Goal: Task Accomplishment & Management: Manage account settings

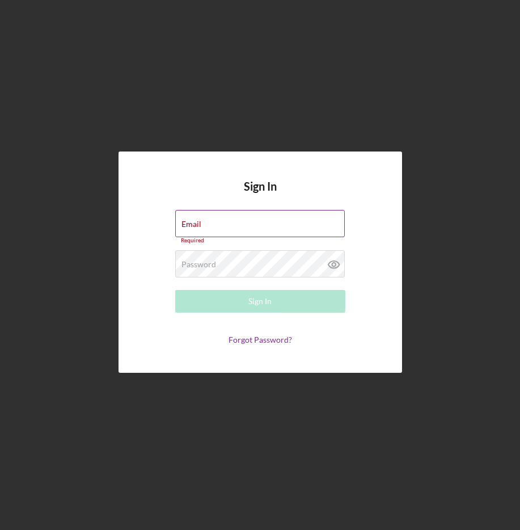
click at [229, 218] on input "Email" at bounding box center [260, 223] width 170 height 27
click at [222, 219] on div "Email Required" at bounding box center [260, 227] width 170 height 34
click at [212, 226] on input "Email" at bounding box center [260, 223] width 170 height 27
type input "phil.rowan@lenderfit.io"
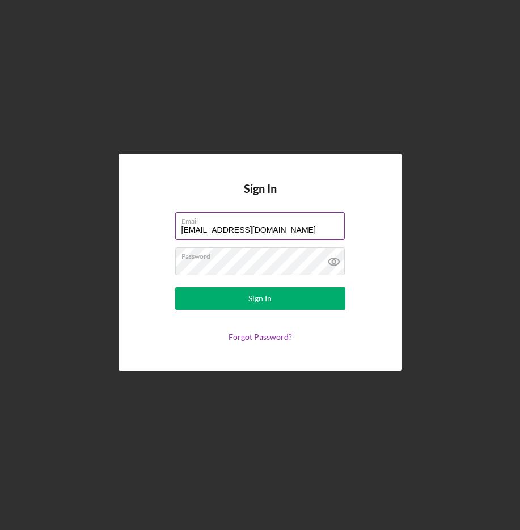
click at [175, 287] on button "Sign In" at bounding box center [260, 298] width 170 height 23
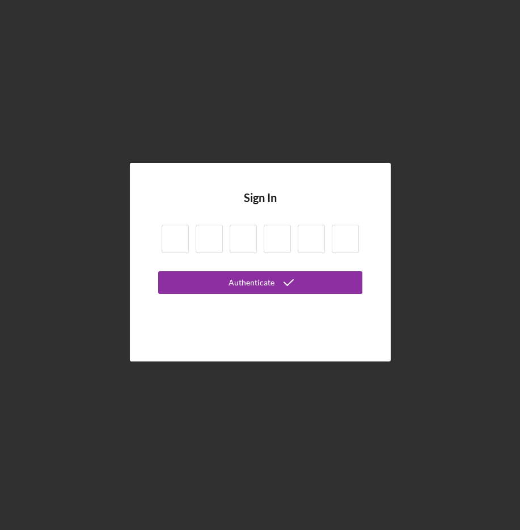
click at [178, 243] on input at bounding box center [175, 239] width 27 height 28
type input "5"
type input "3"
type input "5"
type input "6"
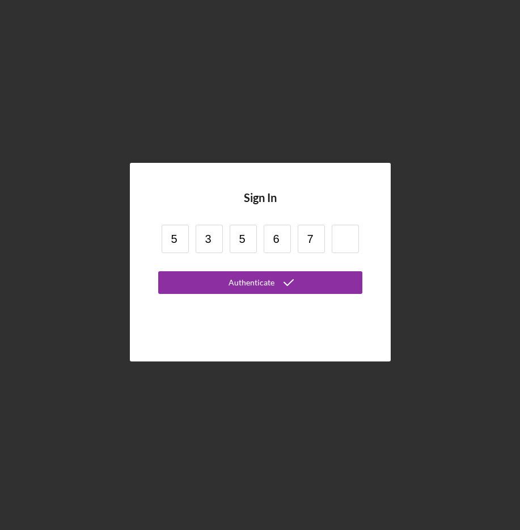
type input "7"
type input "3"
type input "6"
type input "7"
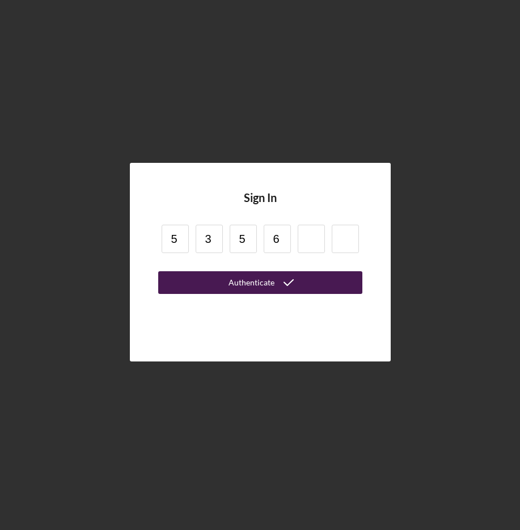
type input "6"
type input "3"
type input "7"
click at [297, 283] on icon "submit" at bounding box center [289, 282] width 28 height 28
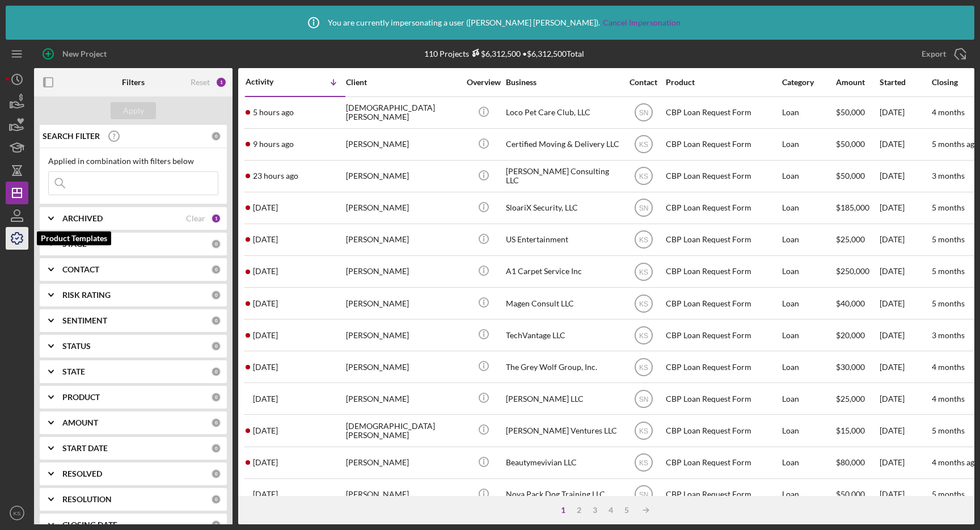
click at [10, 235] on icon "button" at bounding box center [17, 238] width 28 height 28
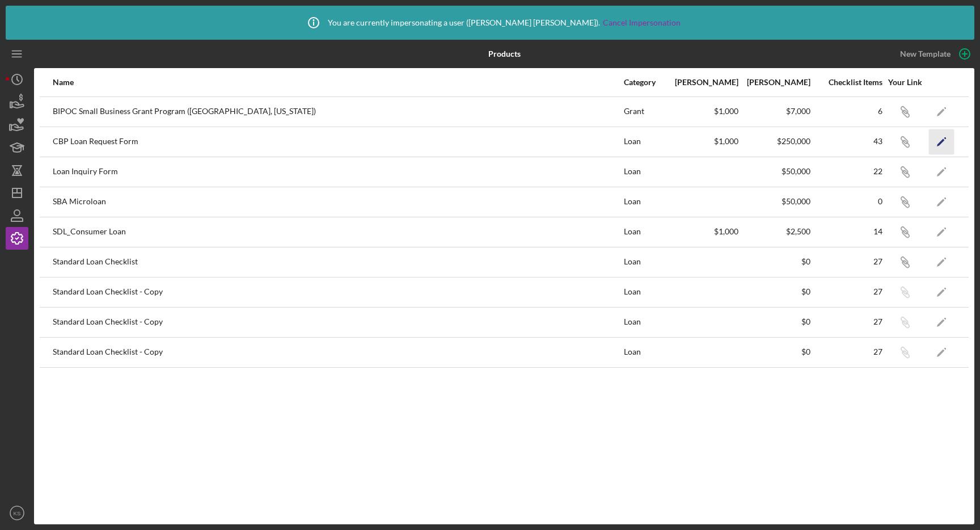
click at [948, 146] on icon "Icon/Edit" at bounding box center [942, 142] width 26 height 26
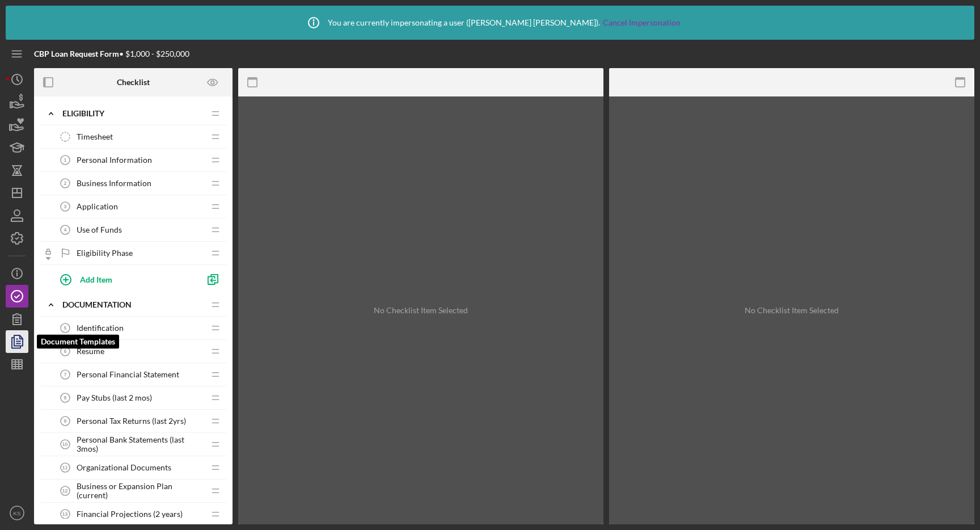
click at [16, 344] on icon "button" at bounding box center [17, 341] width 28 height 28
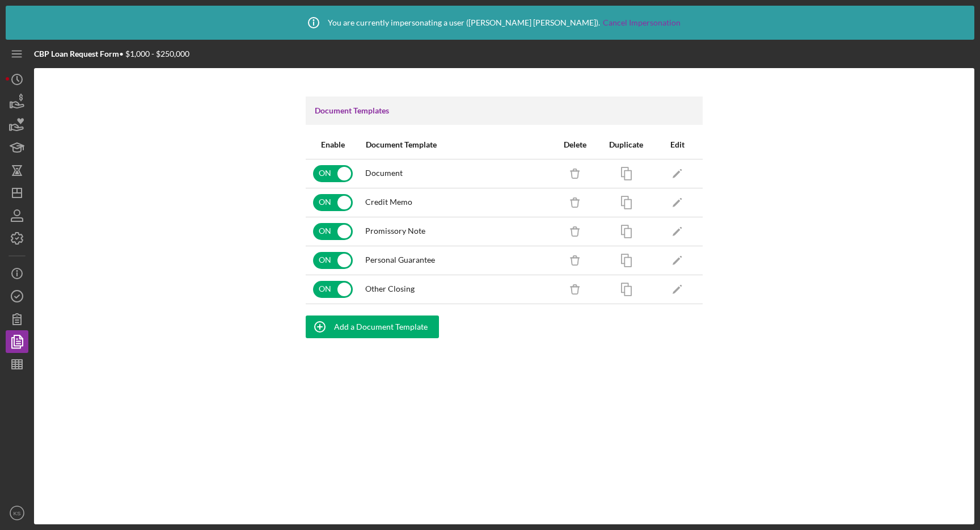
click at [691, 166] on div "Icon/Edit" at bounding box center [677, 173] width 40 height 28
click at [681, 172] on icon "Icon/Edit" at bounding box center [678, 174] width 26 height 26
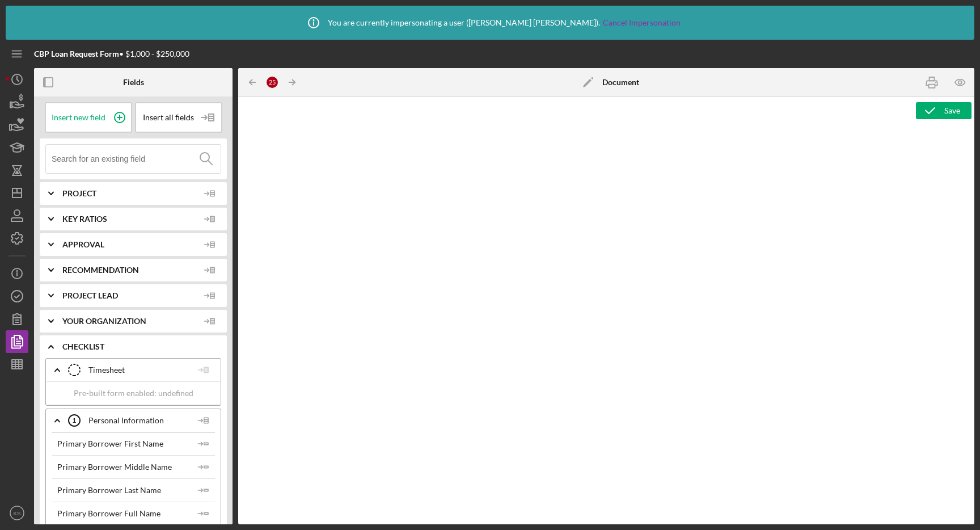
type textarea "<p>&nbsp;</p> <table style="width: 526.5pt; border-collapse: collapse; border: …"
